Goal: Find specific page/section: Find specific page/section

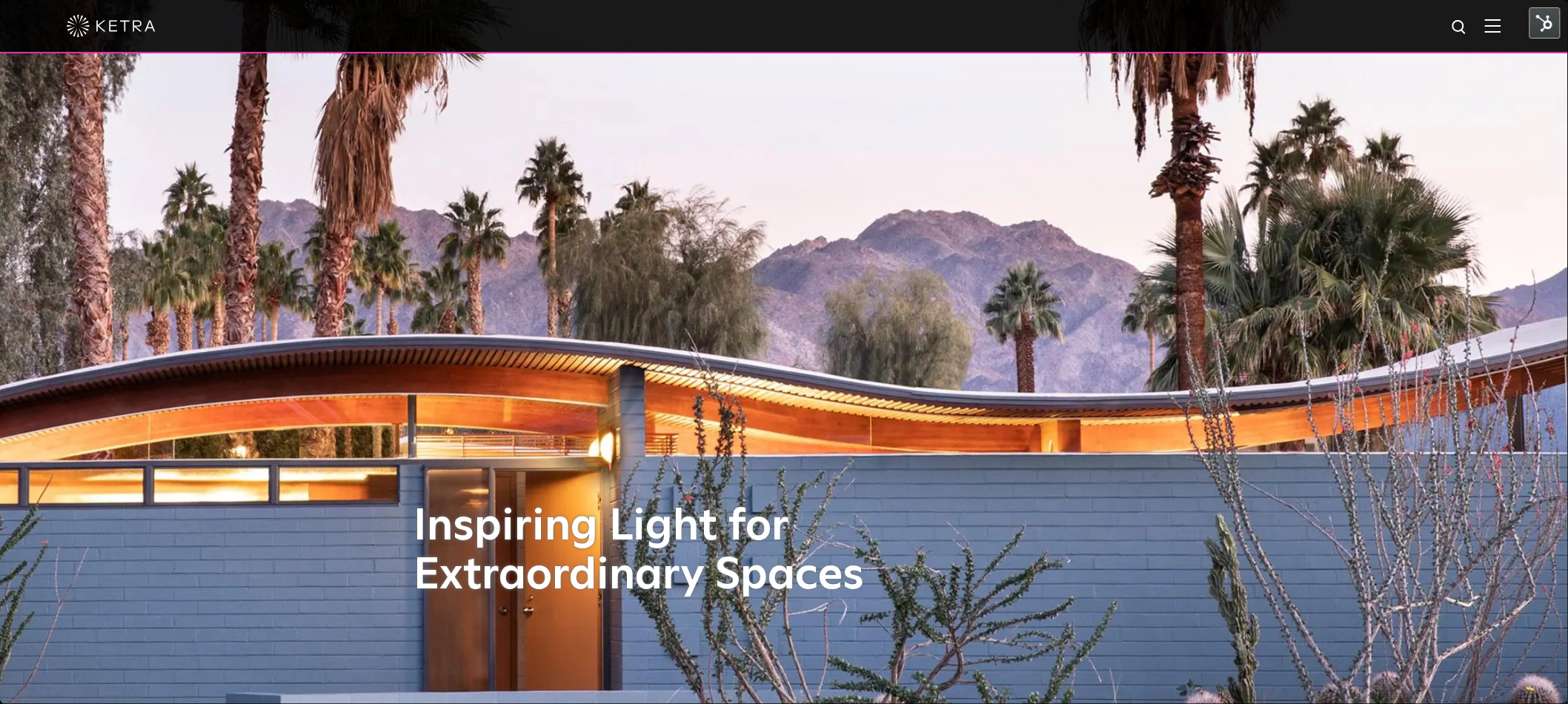
click at [1515, 27] on div at bounding box center [784, 26] width 1568 height 54
click at [1514, 27] on div at bounding box center [784, 26] width 1568 height 54
click at [1501, 26] on img at bounding box center [1493, 26] width 16 height 14
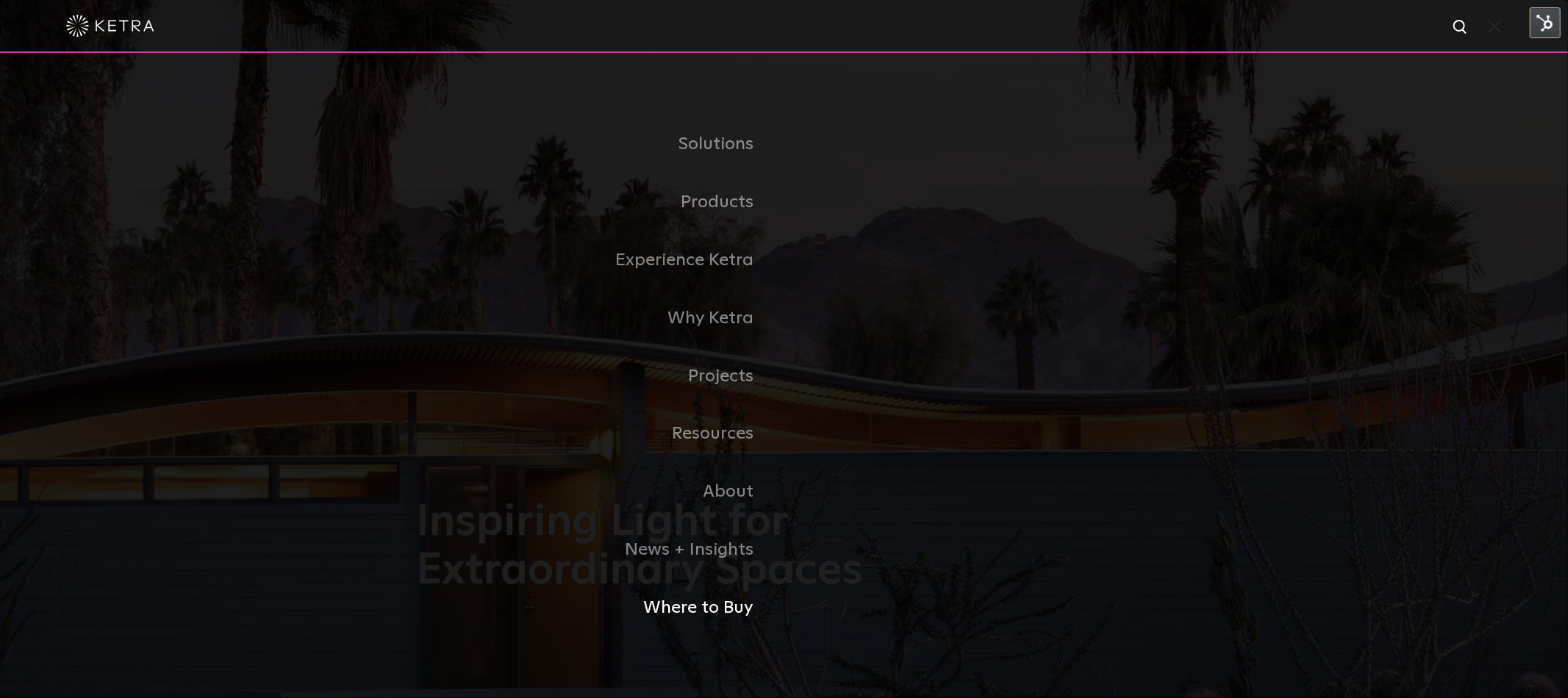
click at [698, 595] on link "Where to Buy" at bounding box center [600, 608] width 367 height 58
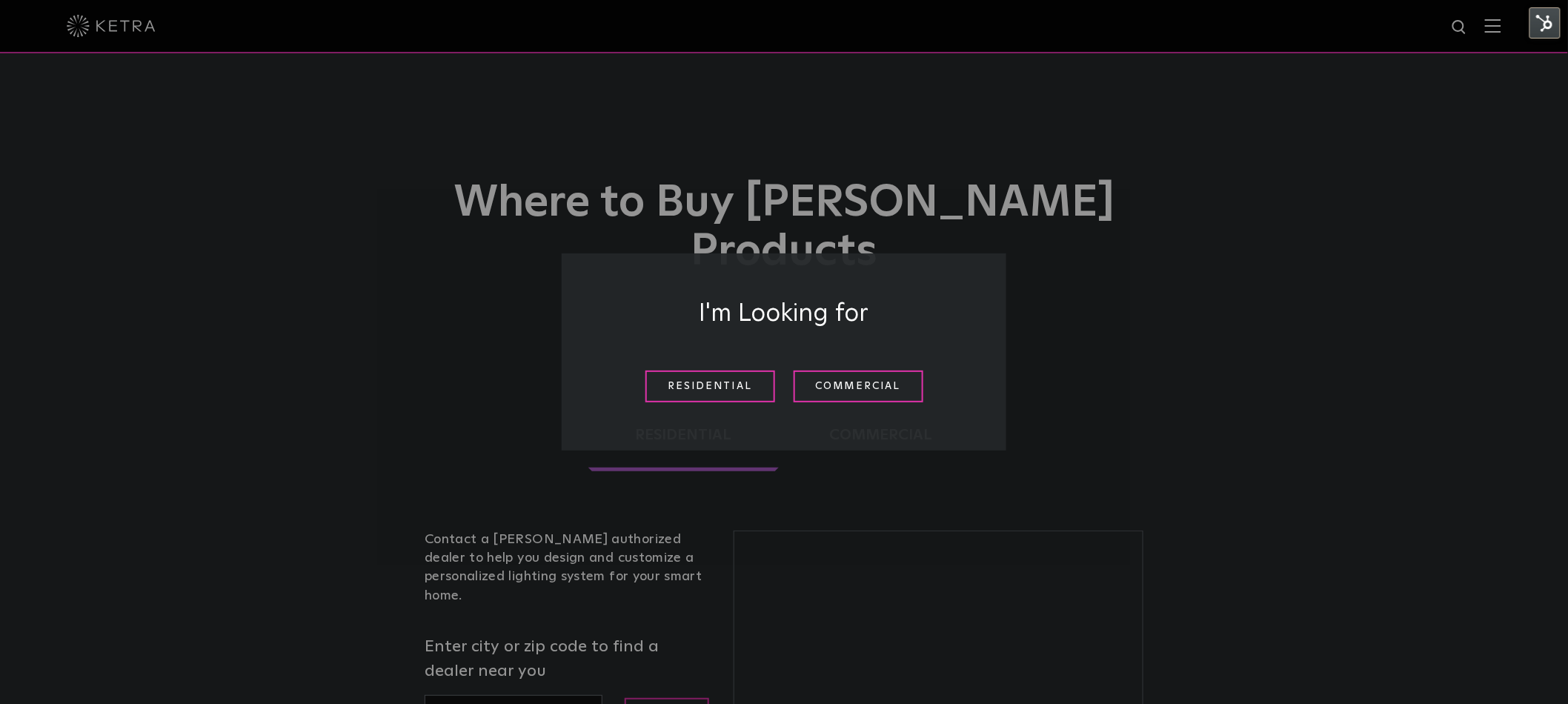
click at [704, 599] on div "I'm Looking for Residential Commercial" at bounding box center [784, 352] width 1568 height 704
click at [699, 377] on link "Residential" at bounding box center [716, 386] width 130 height 32
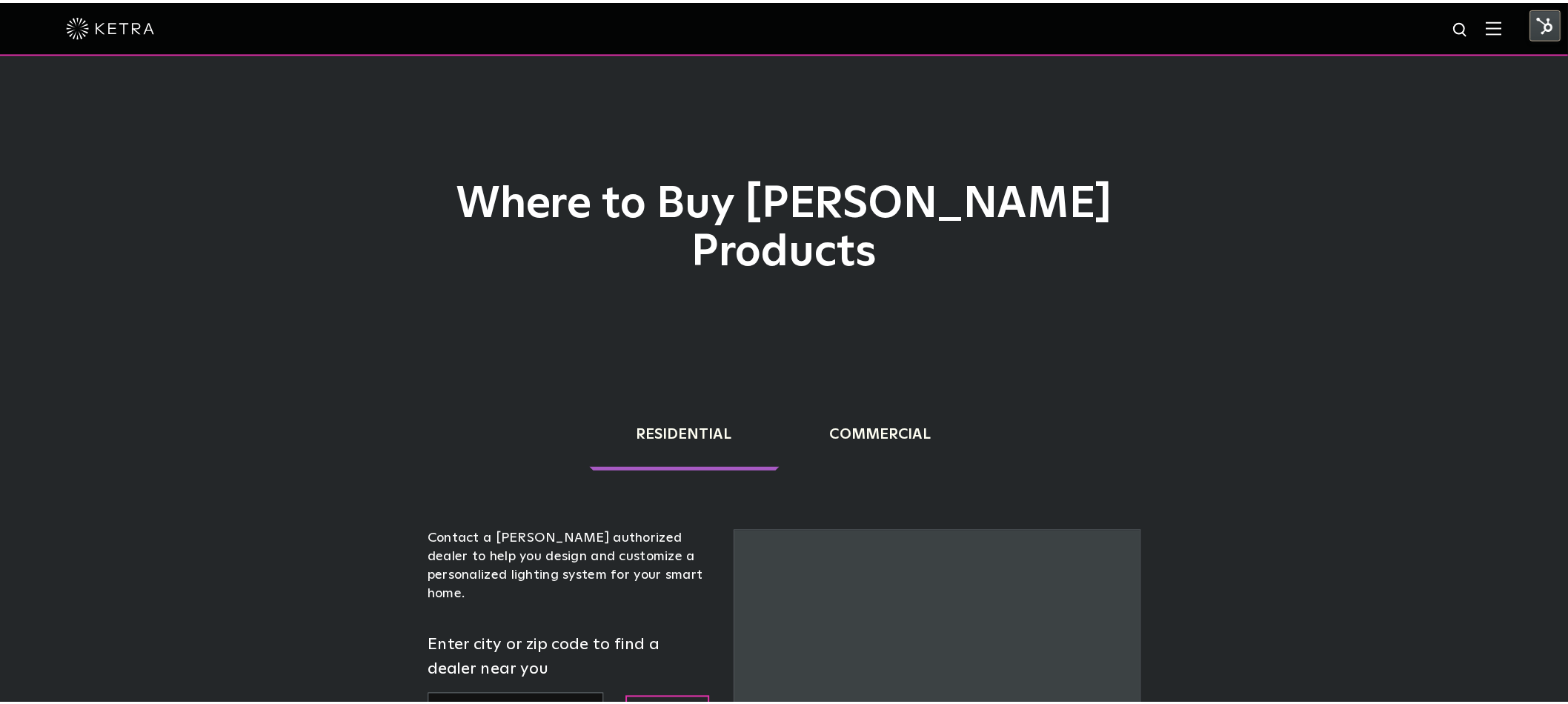
scroll to position [378, 0]
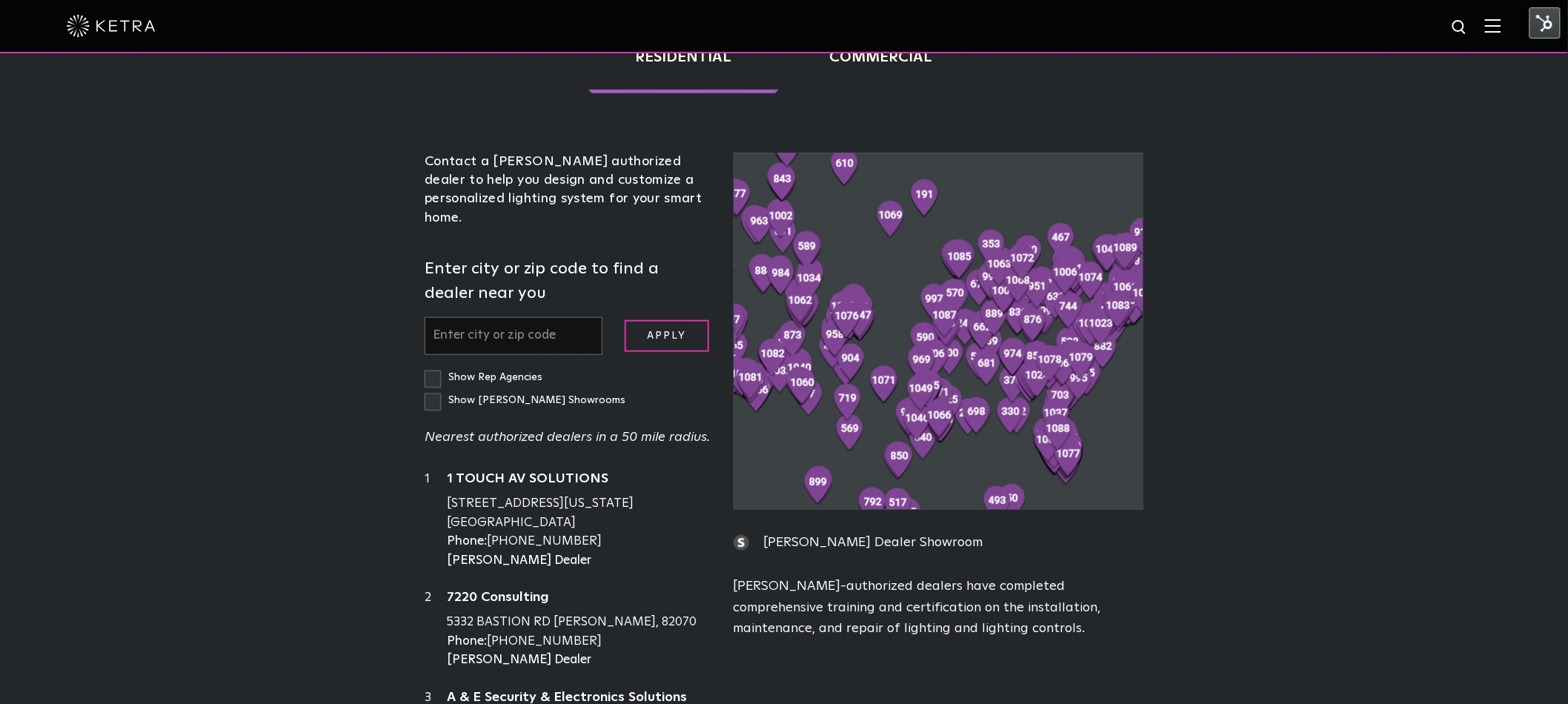
click at [509, 317] on input "text" at bounding box center [513, 336] width 178 height 38
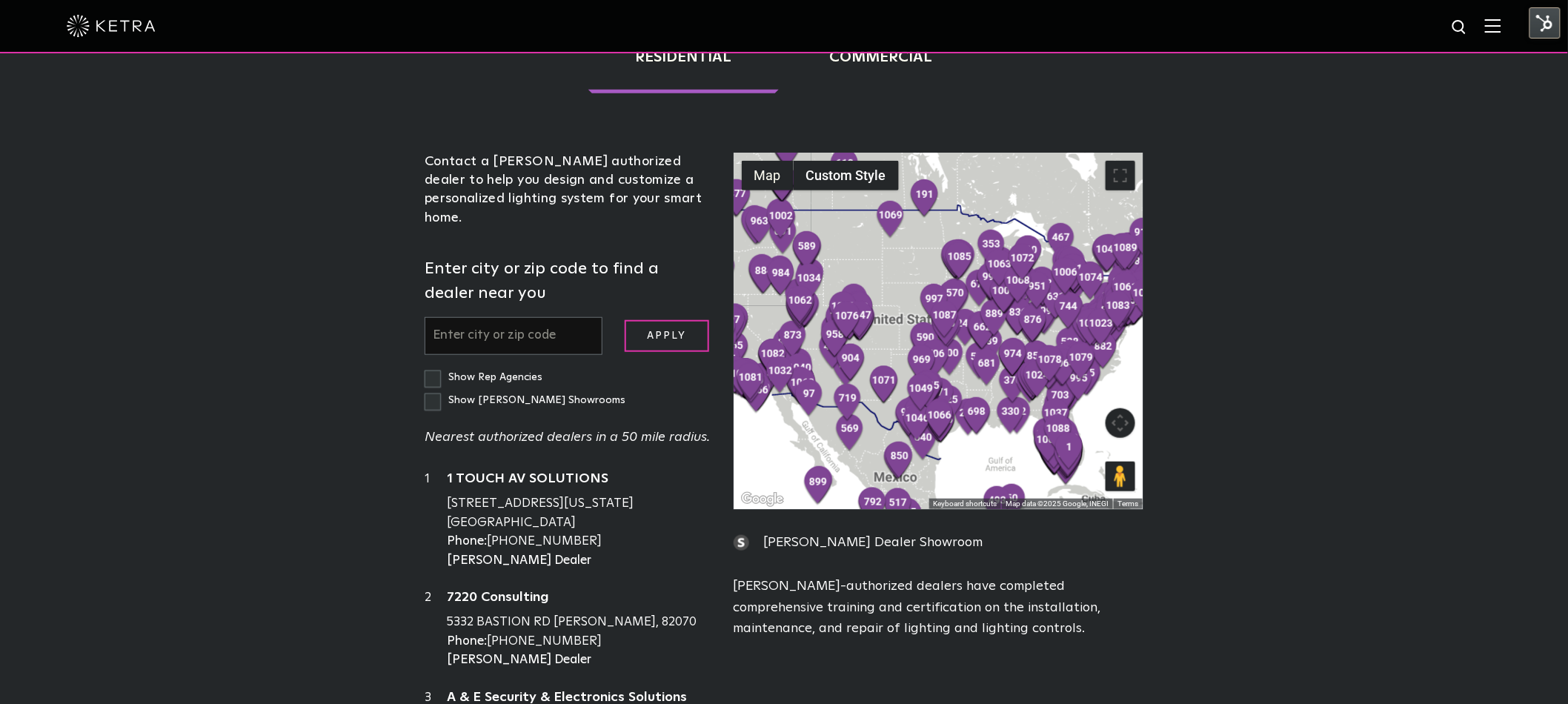
click at [512, 317] on input "text" at bounding box center [513, 336] width 178 height 38
type input "66212"
click at [625, 320] on input "Apply" at bounding box center [667, 336] width 85 height 32
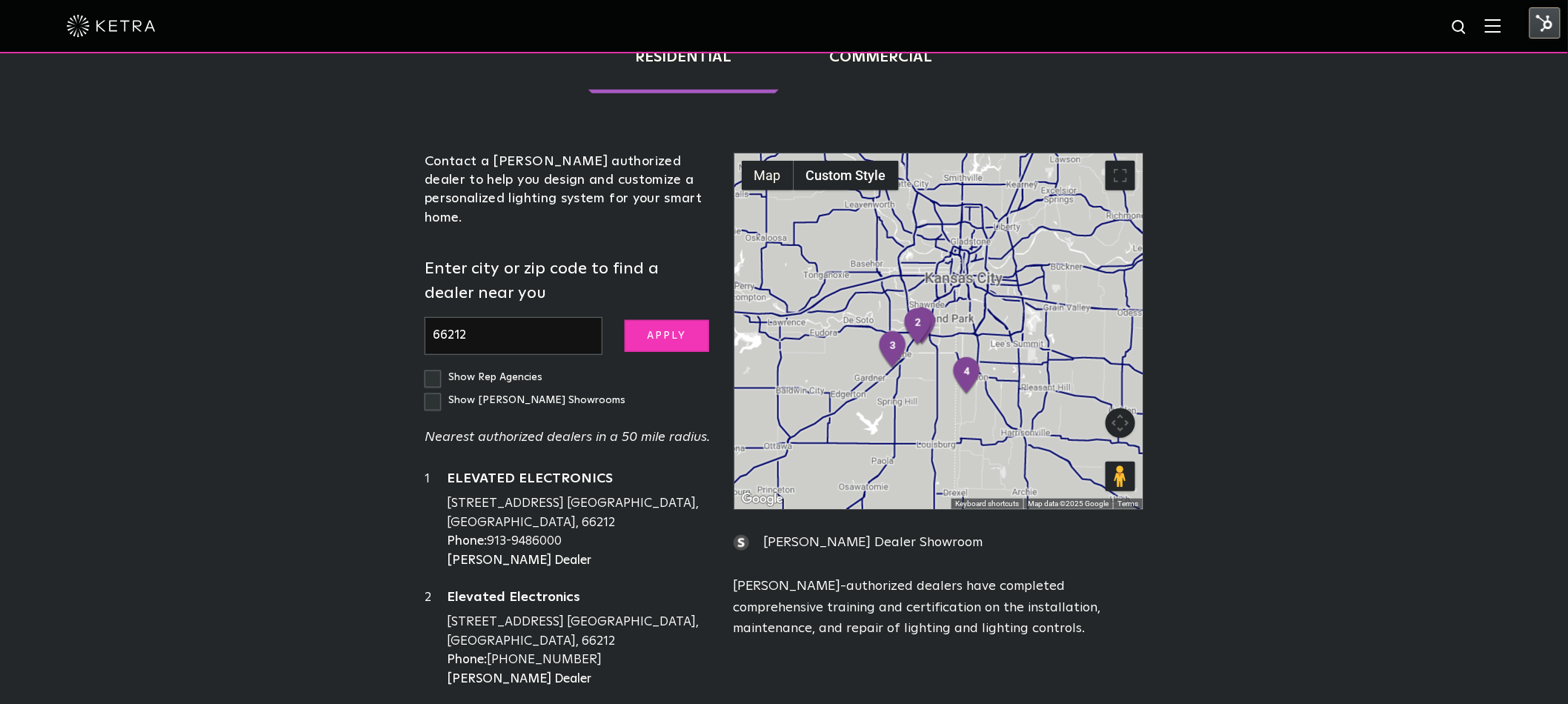
click at [684, 320] on input "Apply" at bounding box center [667, 336] width 85 height 32
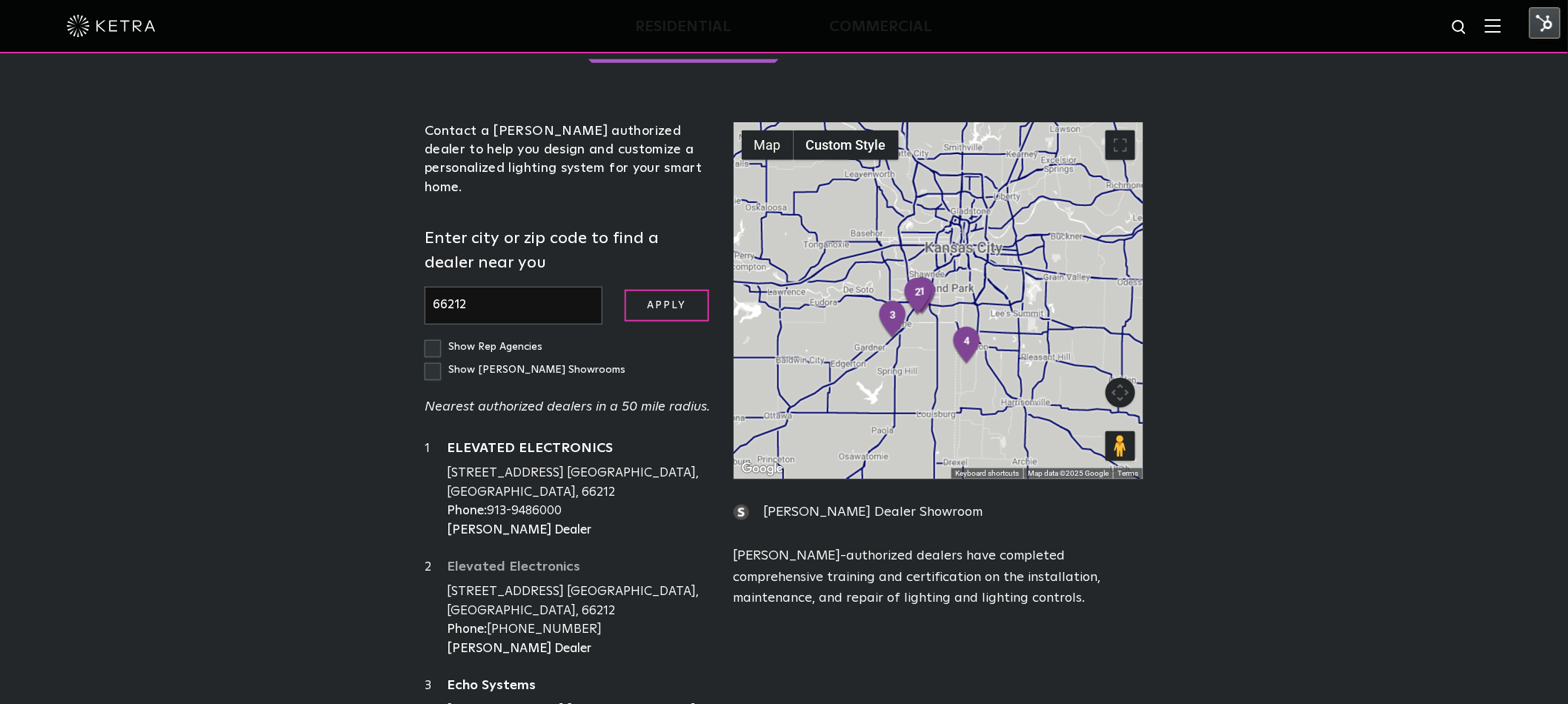
scroll to position [406, 0]
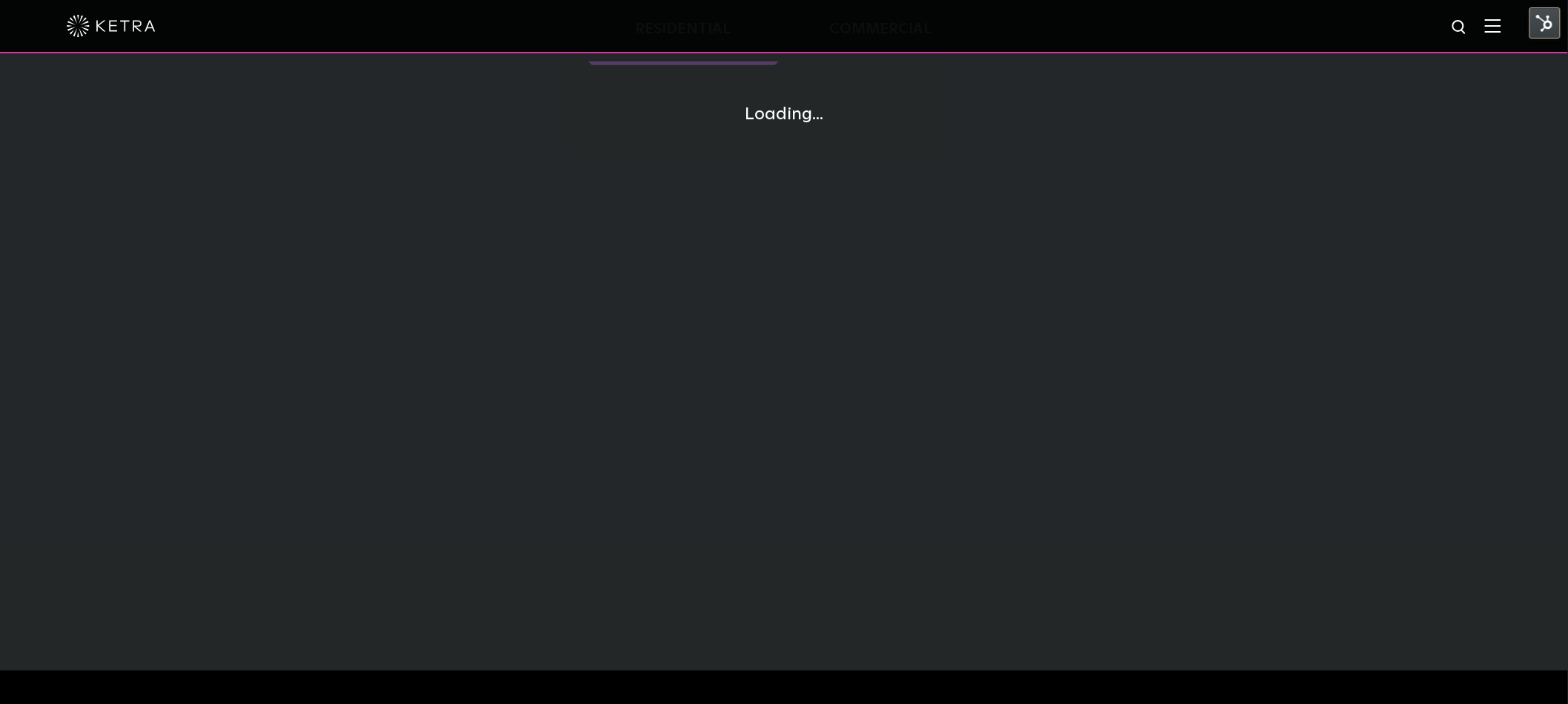
scroll to position [406, 0]
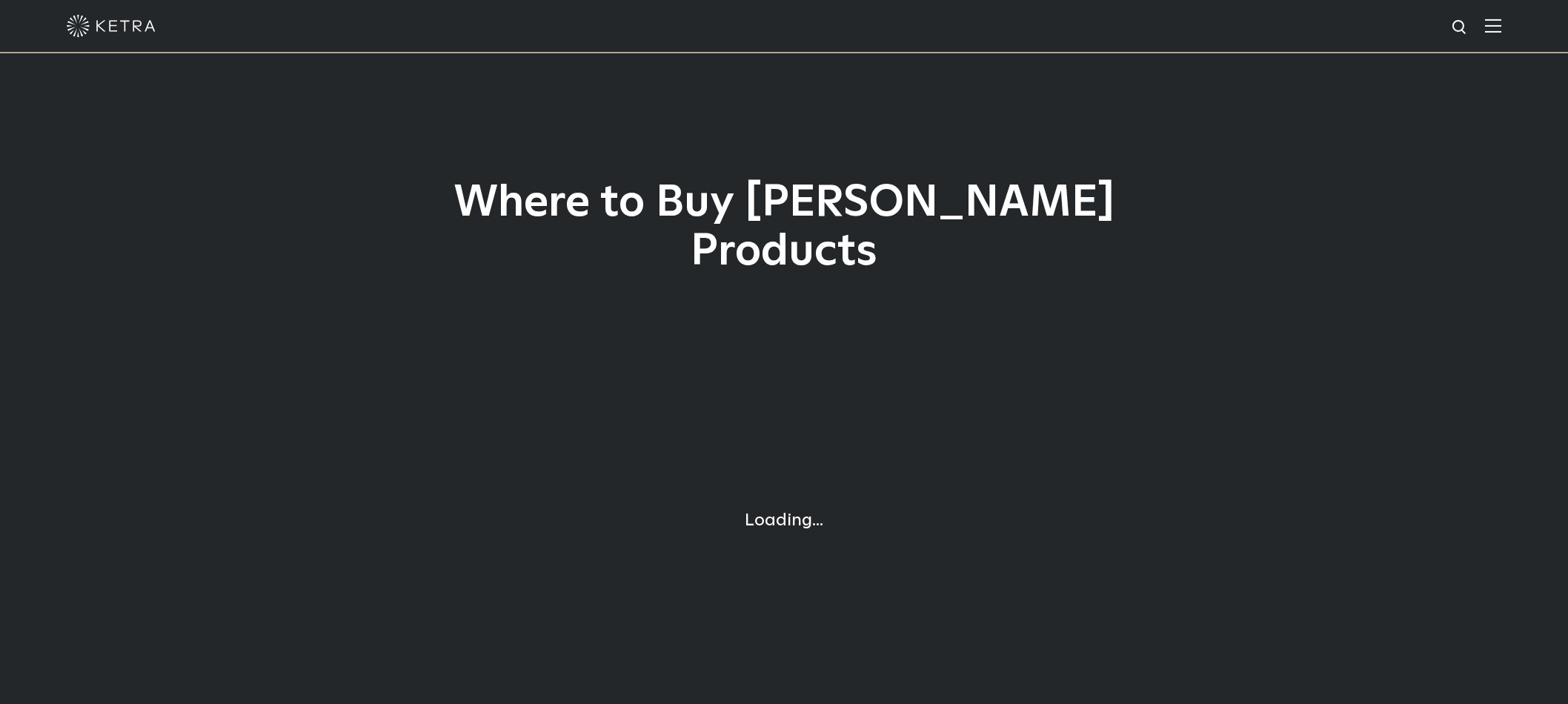
scroll to position [289, 0]
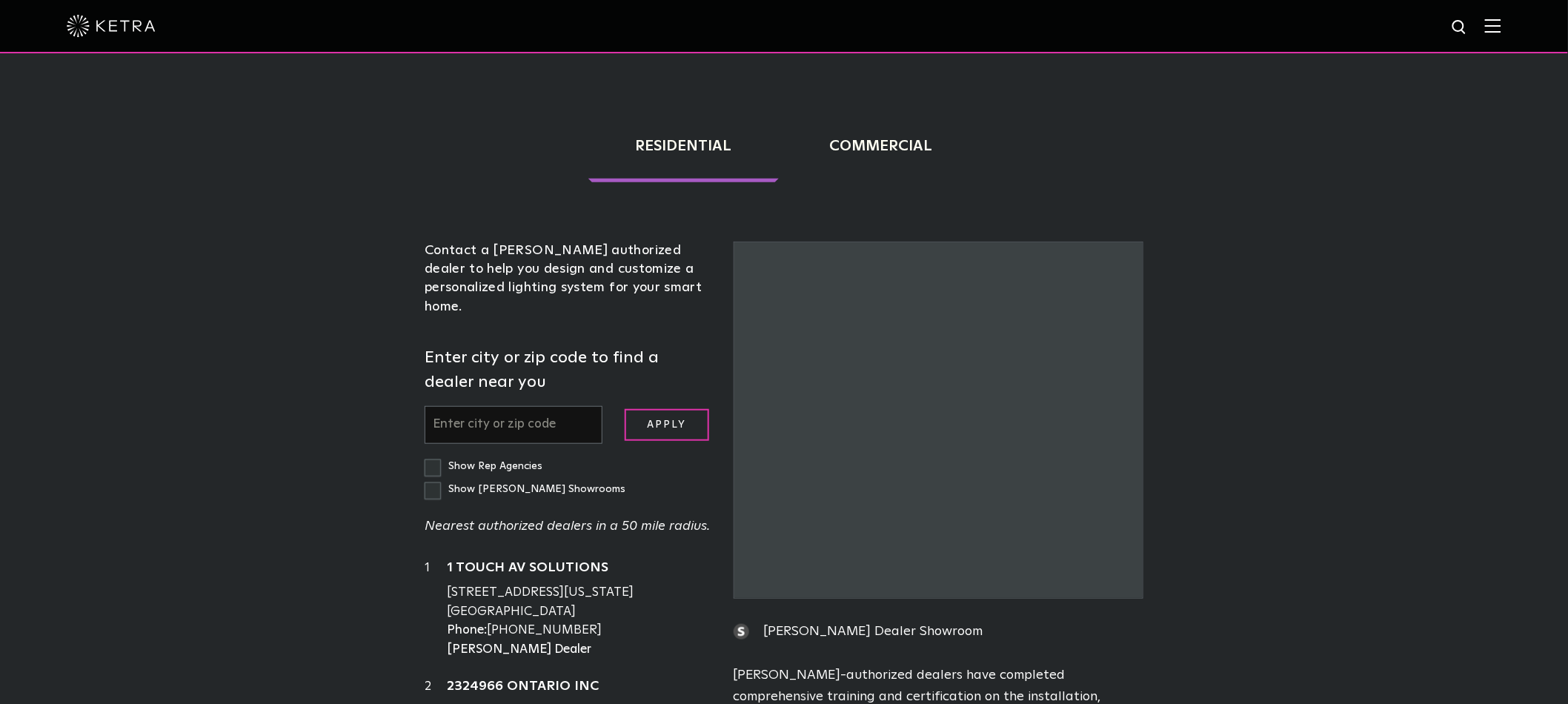
click at [481, 406] on input "text" at bounding box center [513, 425] width 178 height 38
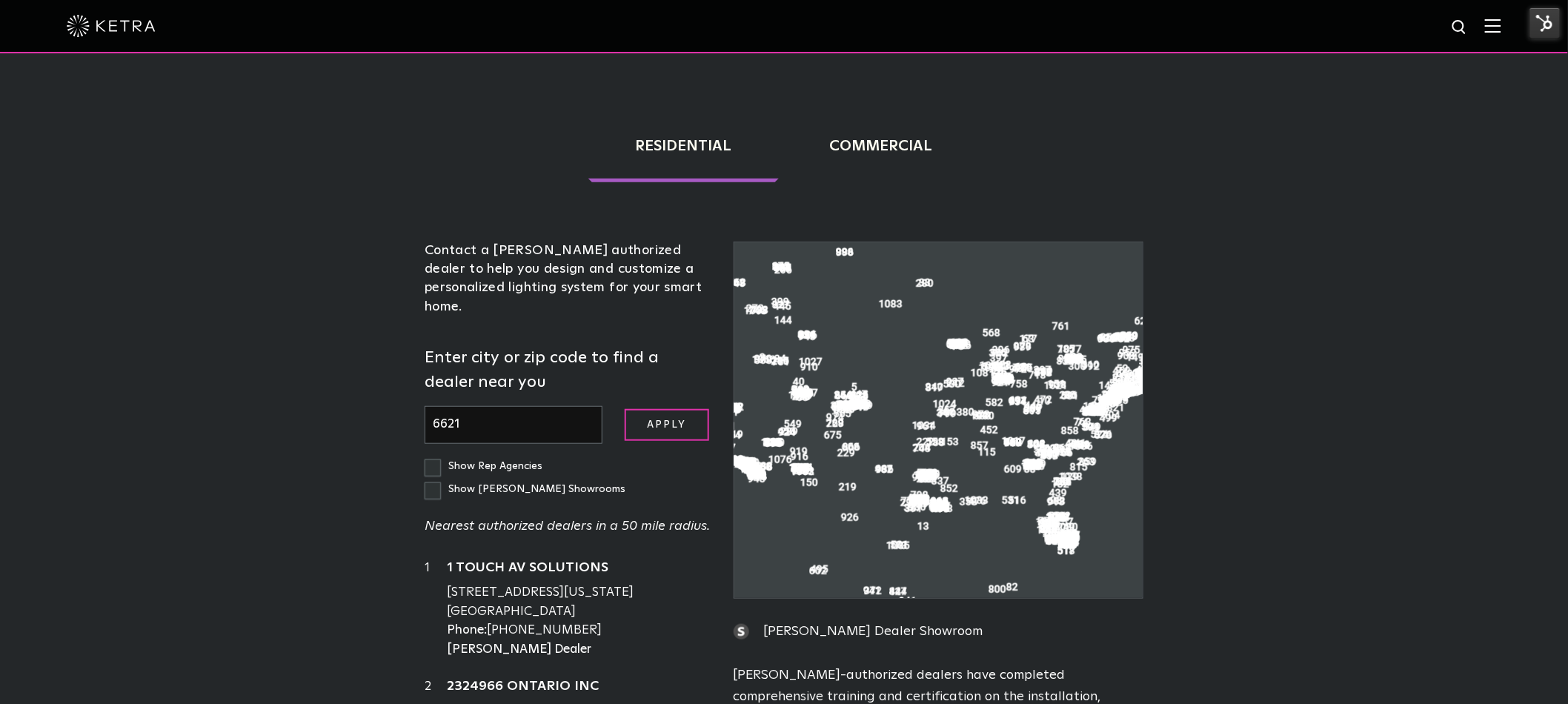
scroll to position [0, 0]
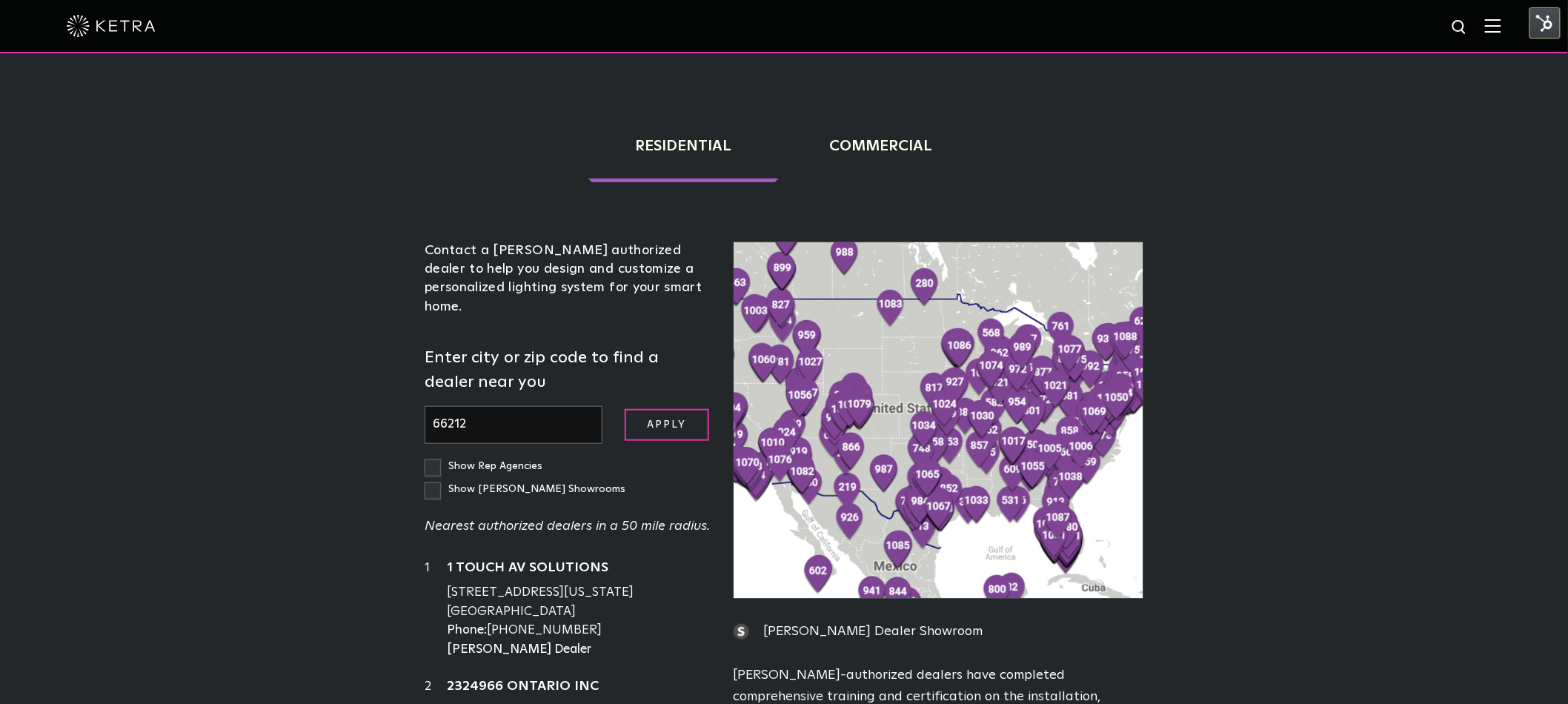
click at [625, 409] on input "Apply" at bounding box center [667, 425] width 85 height 32
click at [681, 409] on input "Apply" at bounding box center [667, 425] width 85 height 32
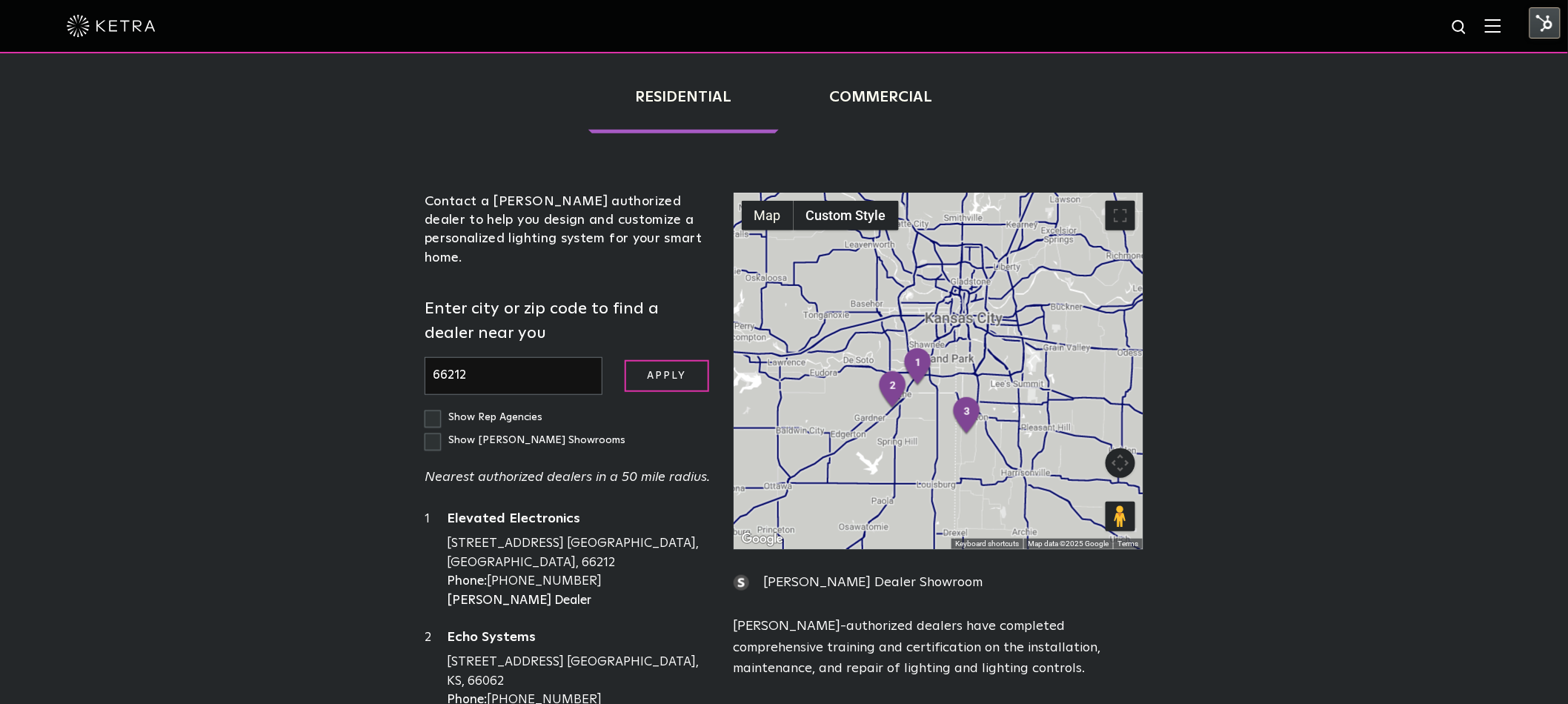
click at [559, 357] on input "66212" at bounding box center [513, 376] width 178 height 38
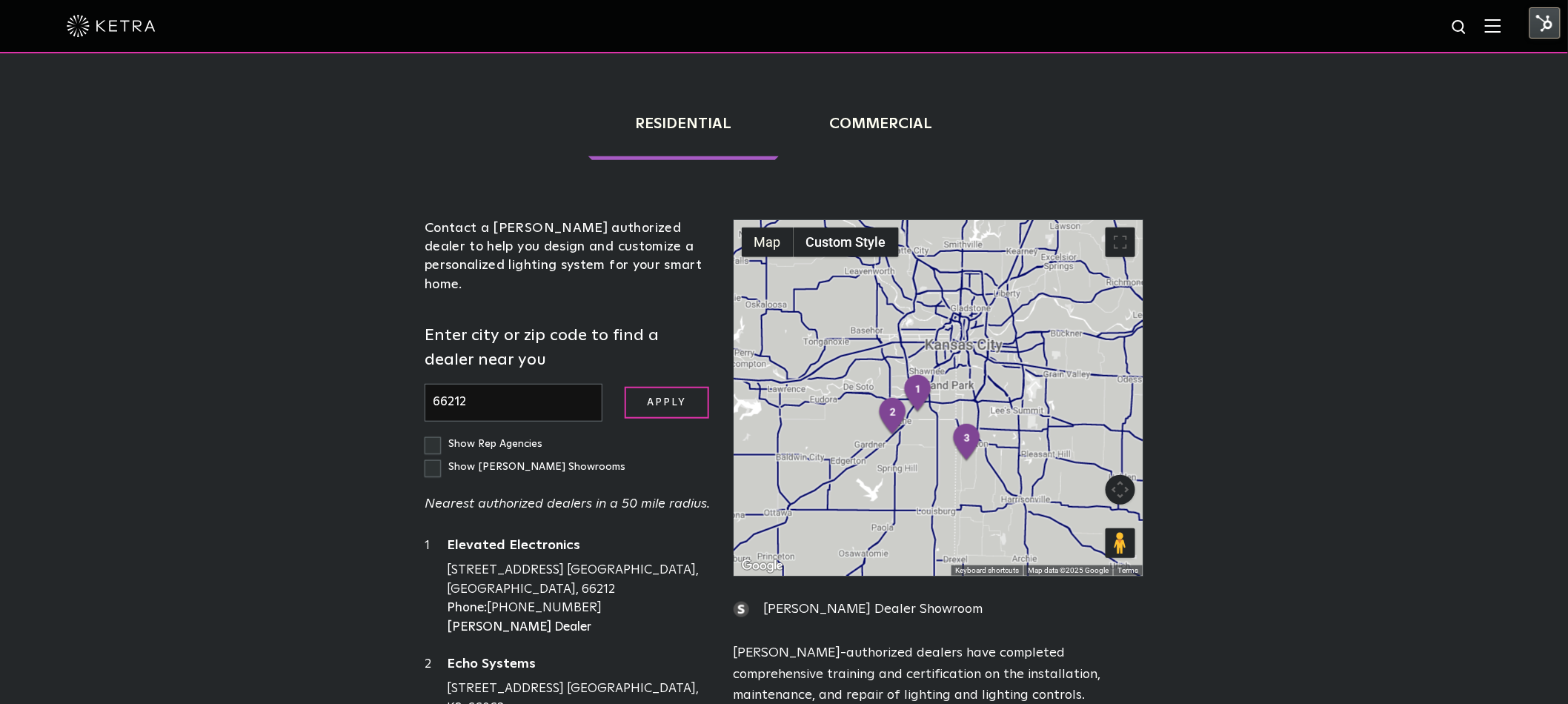
scroll to position [328, 0]
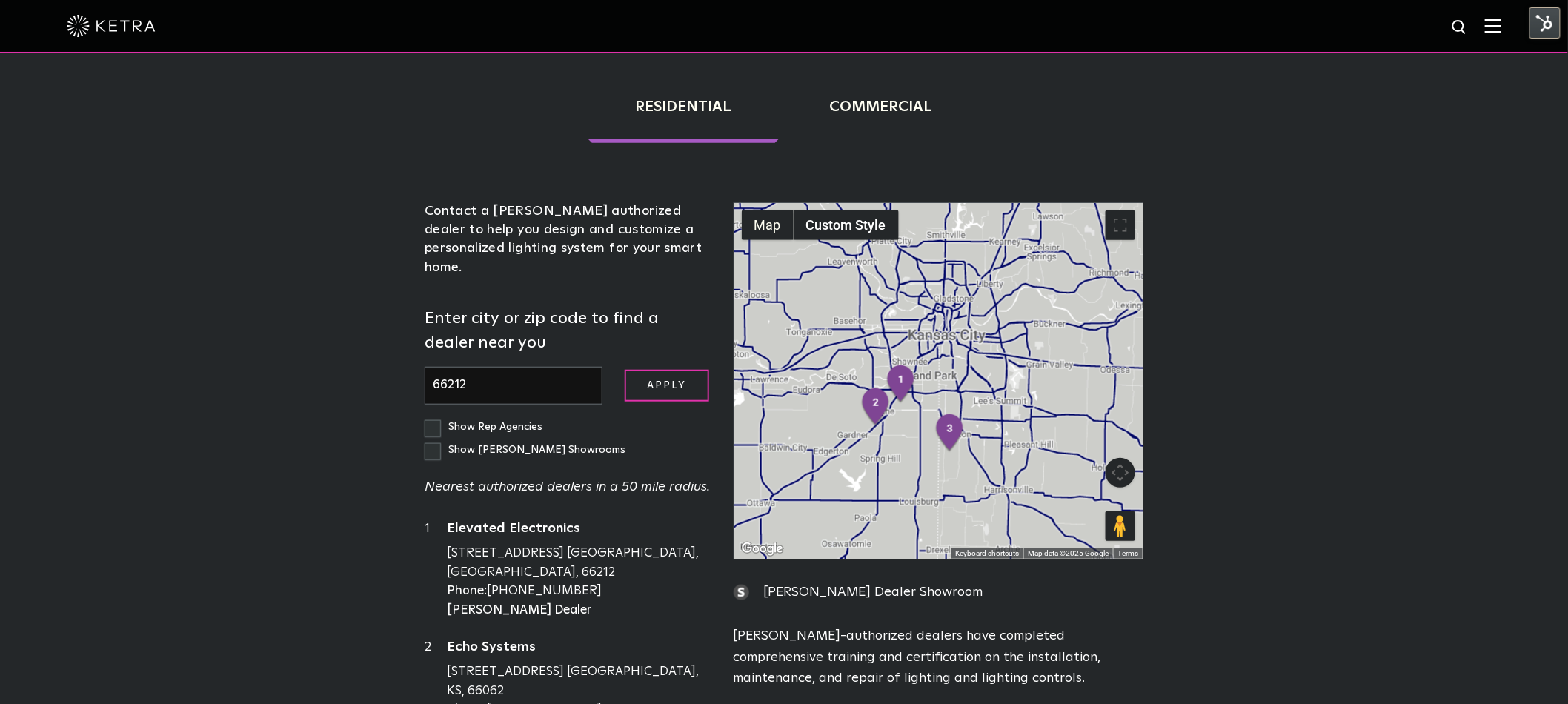
drag, startPoint x: 978, startPoint y: 335, endPoint x: 959, endPoint y: 356, distance: 28.3
click at [959, 356] on div at bounding box center [938, 380] width 408 height 356
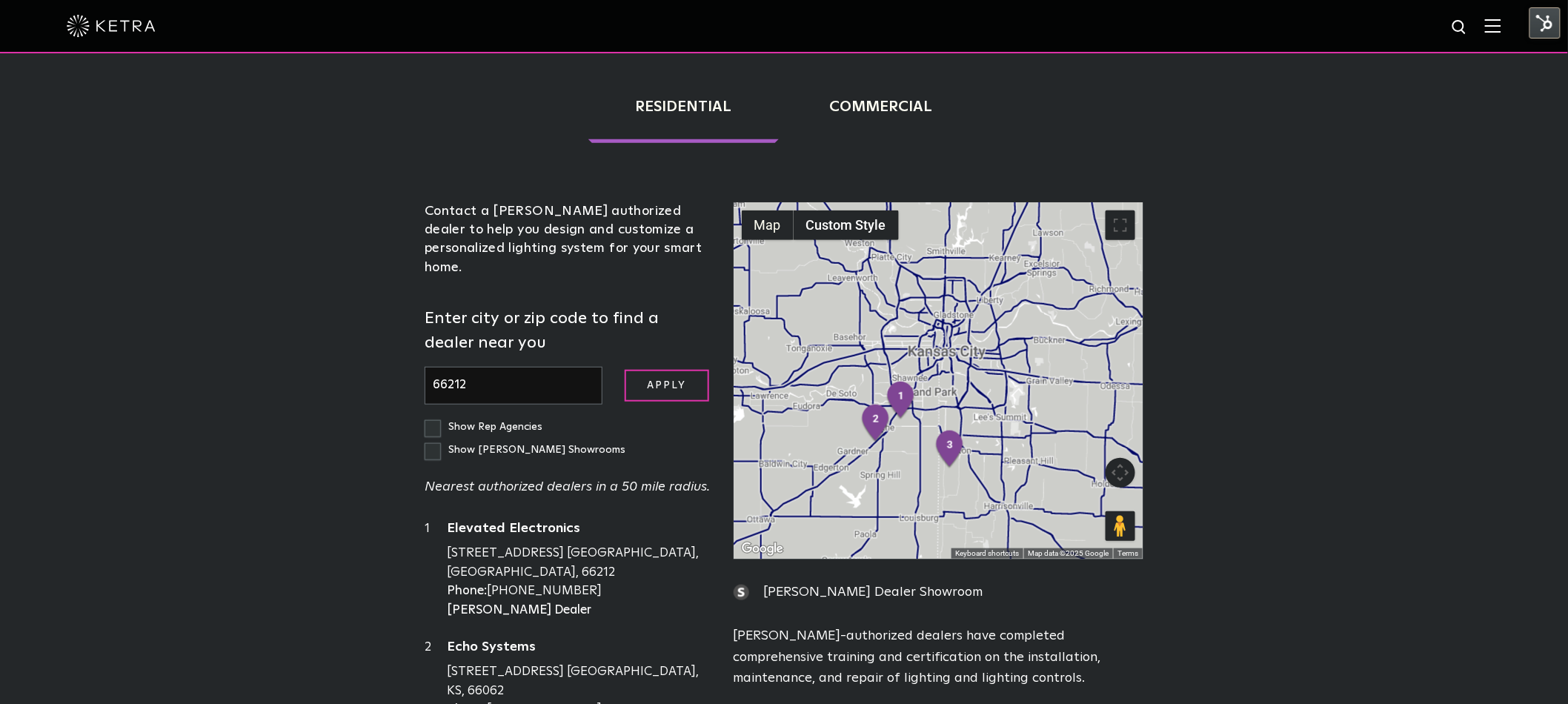
click at [946, 305] on div at bounding box center [938, 380] width 408 height 356
click at [946, 304] on div at bounding box center [938, 380] width 408 height 356
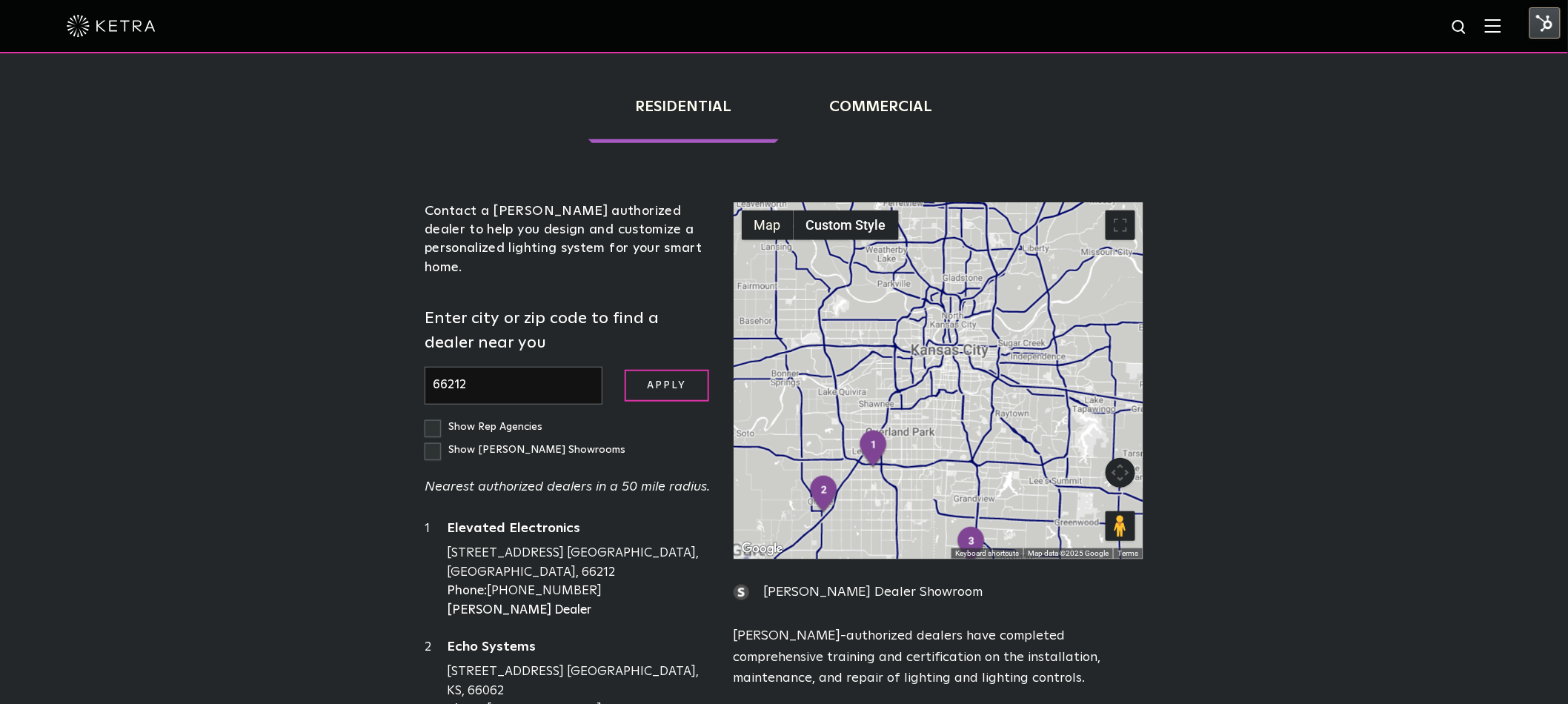
click at [540, 367] on input "66212" at bounding box center [513, 386] width 178 height 38
click at [625, 370] on input "Apply" at bounding box center [667, 385] width 85 height 32
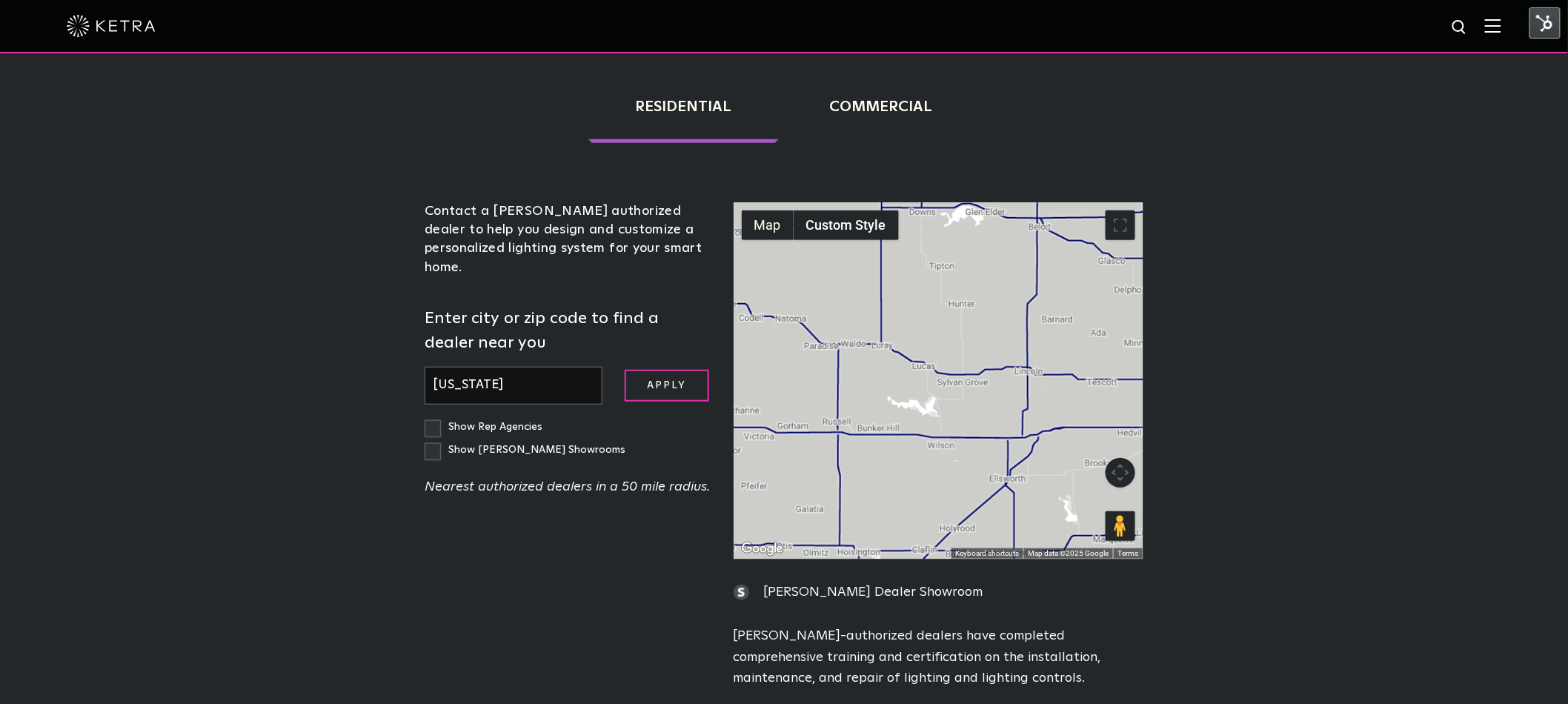
click at [520, 367] on input "[US_STATE]" at bounding box center [513, 386] width 178 height 38
type input "[US_STATE][GEOGRAPHIC_DATA]"
click at [625, 370] on input "Apply" at bounding box center [667, 385] width 85 height 32
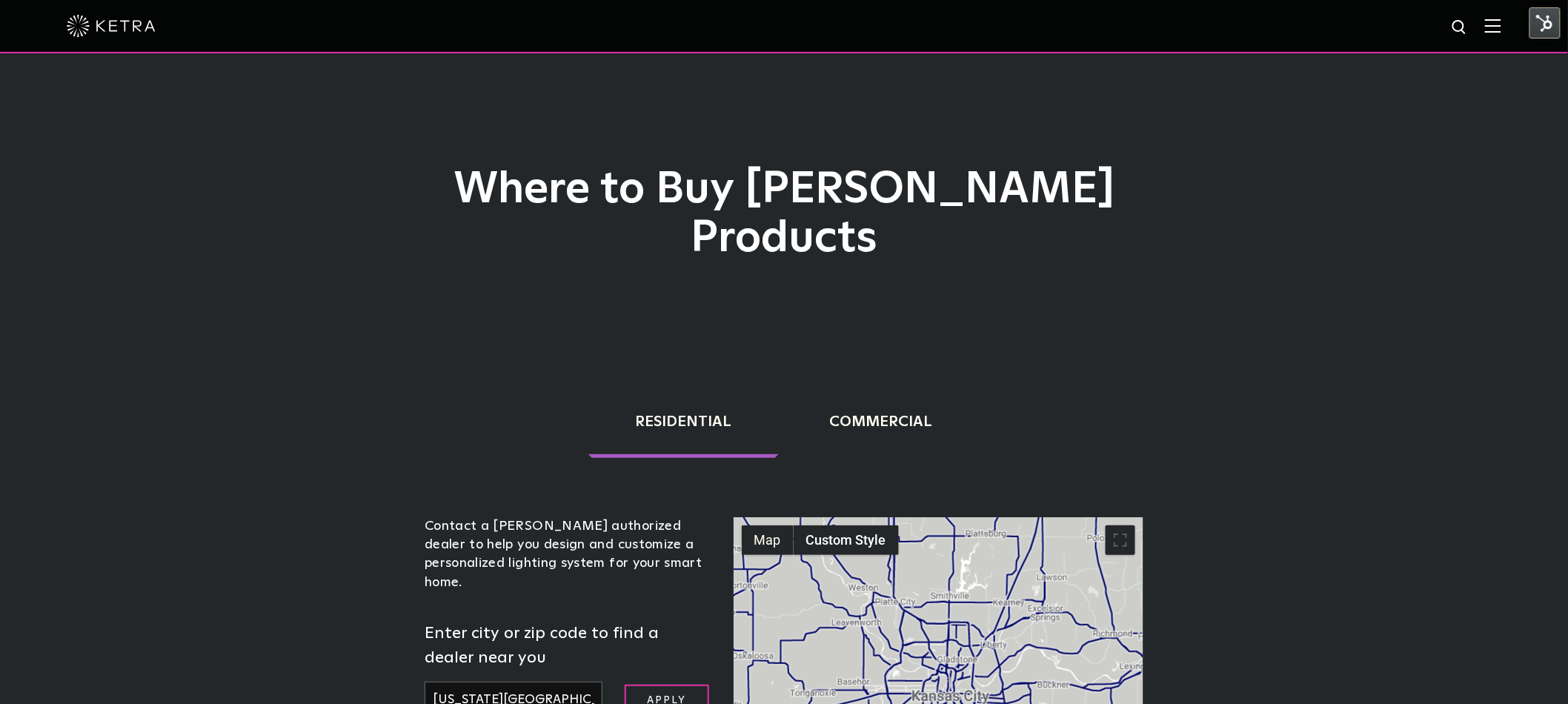
scroll to position [0, 0]
